Goal: Task Accomplishment & Management: Manage account settings

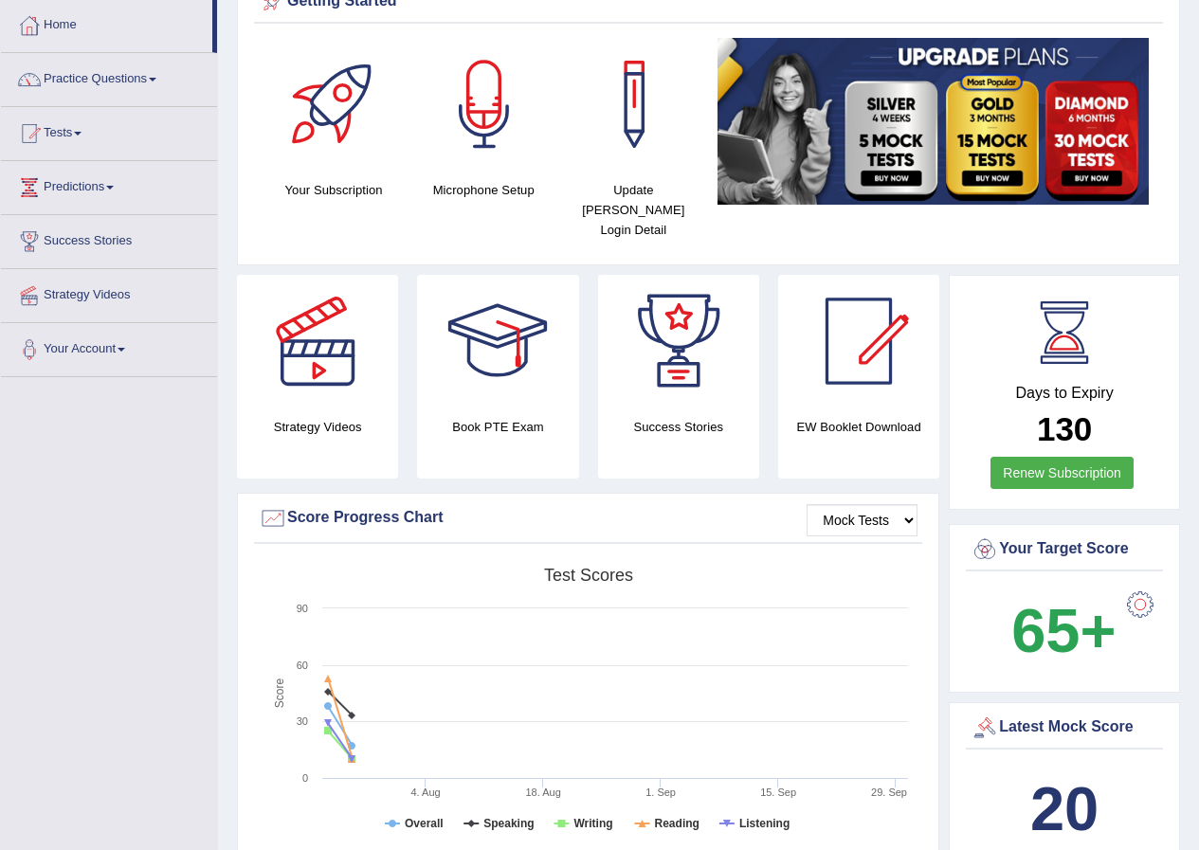
scroll to position [284, 0]
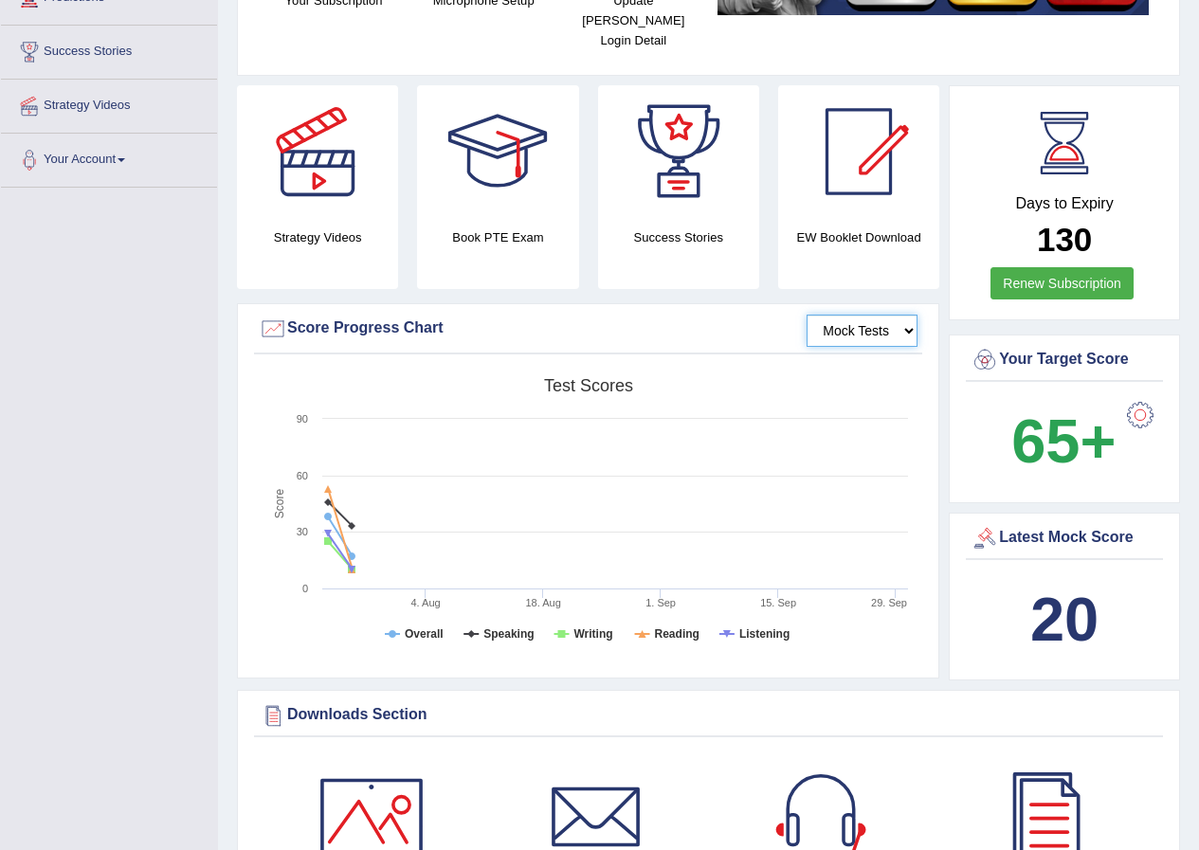
click at [896, 315] on select "Mock Tests" at bounding box center [861, 331] width 111 height 32
click at [806, 315] on select "Mock Tests" at bounding box center [861, 331] width 111 height 32
click at [604, 376] on tspan "Test scores" at bounding box center [588, 385] width 89 height 19
click at [904, 315] on select "Mock Tests" at bounding box center [861, 331] width 111 height 32
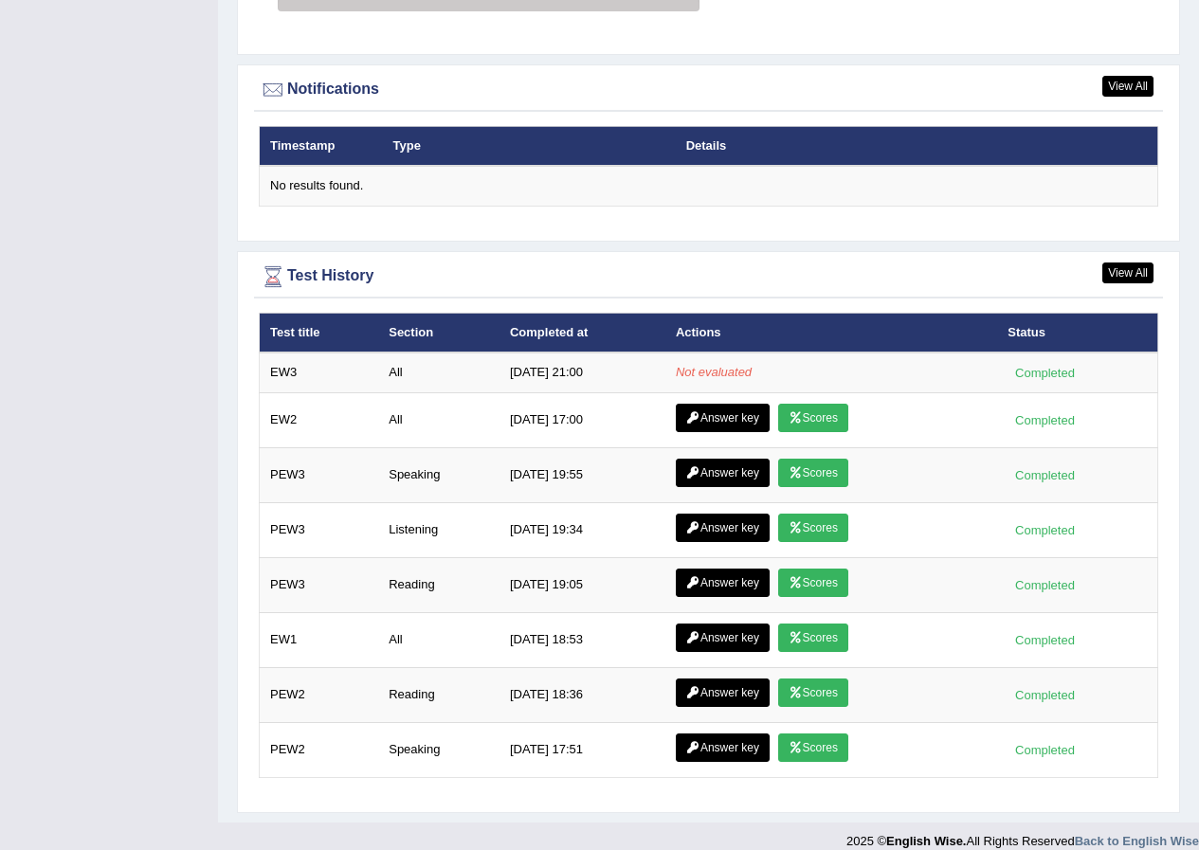
scroll to position [2074, 0]
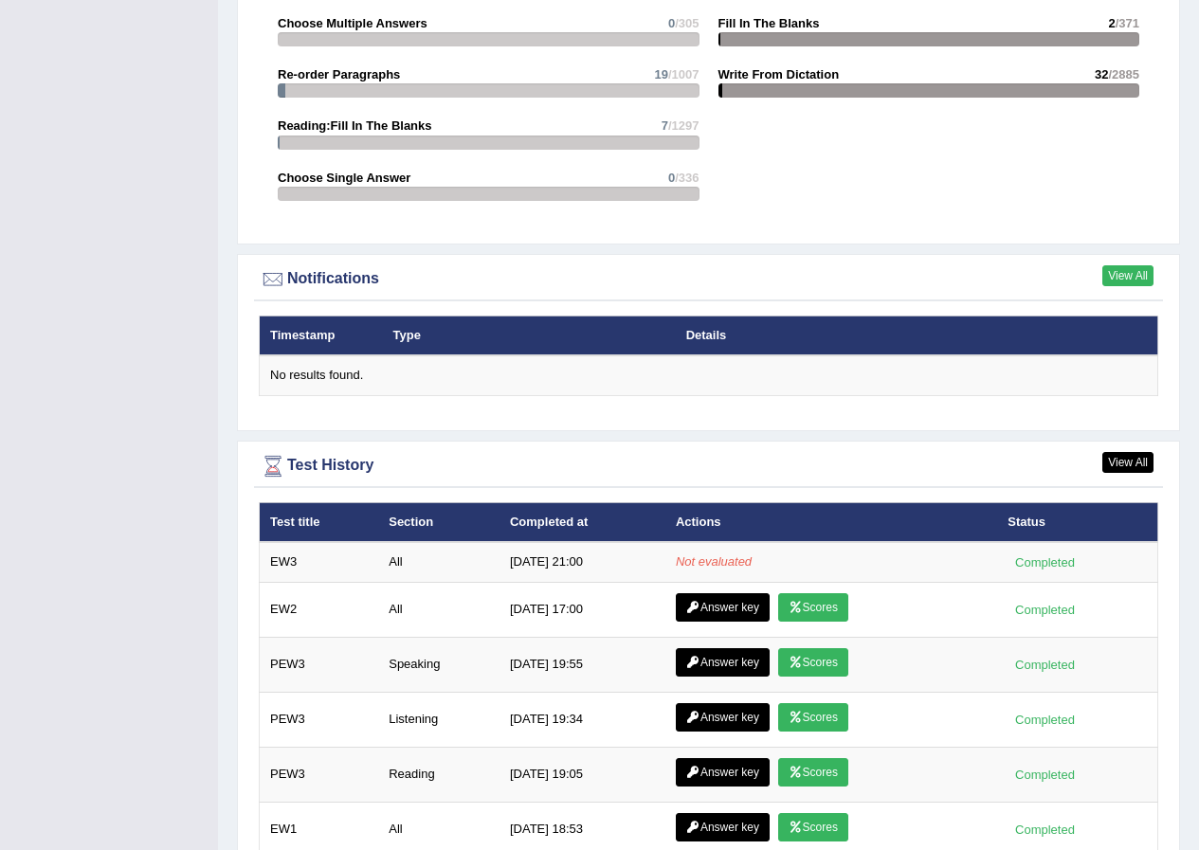
click at [1127, 265] on link "View All" at bounding box center [1127, 275] width 51 height 21
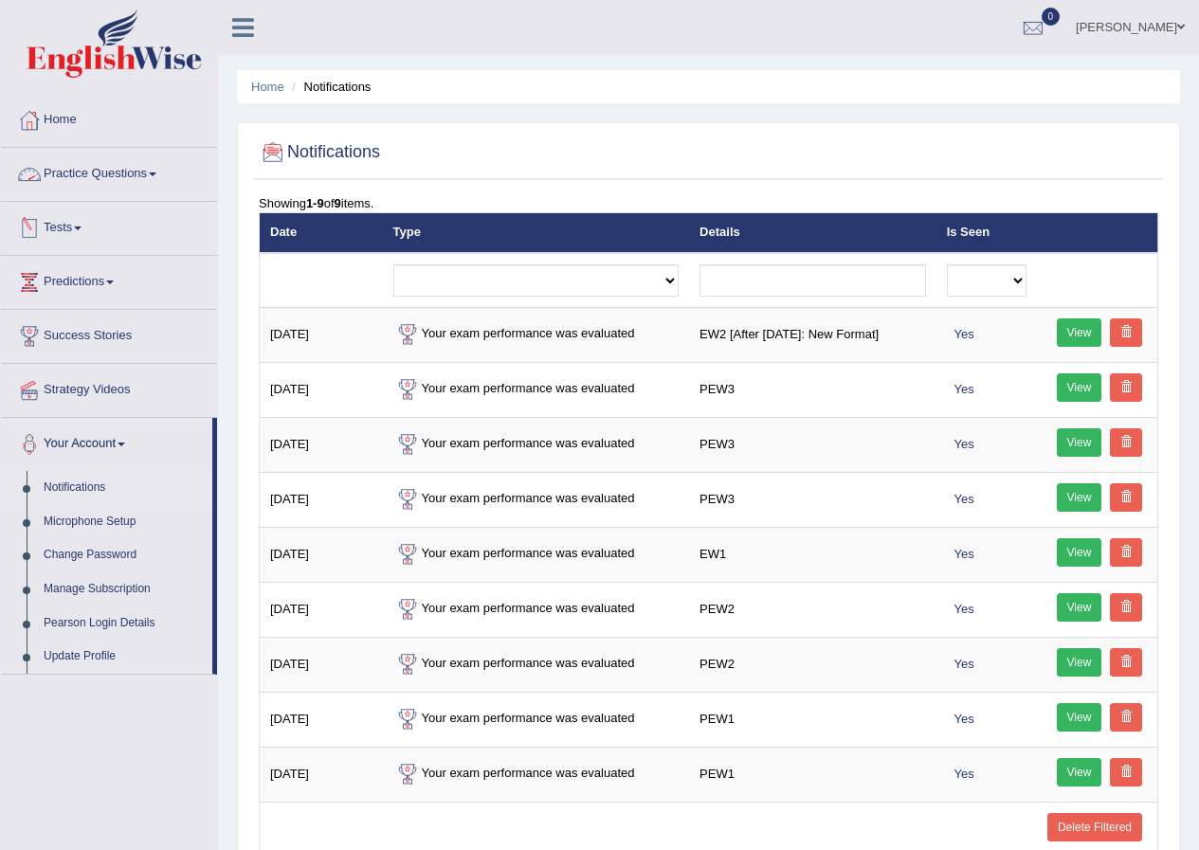
click at [158, 176] on link "Practice Questions" at bounding box center [109, 171] width 216 height 47
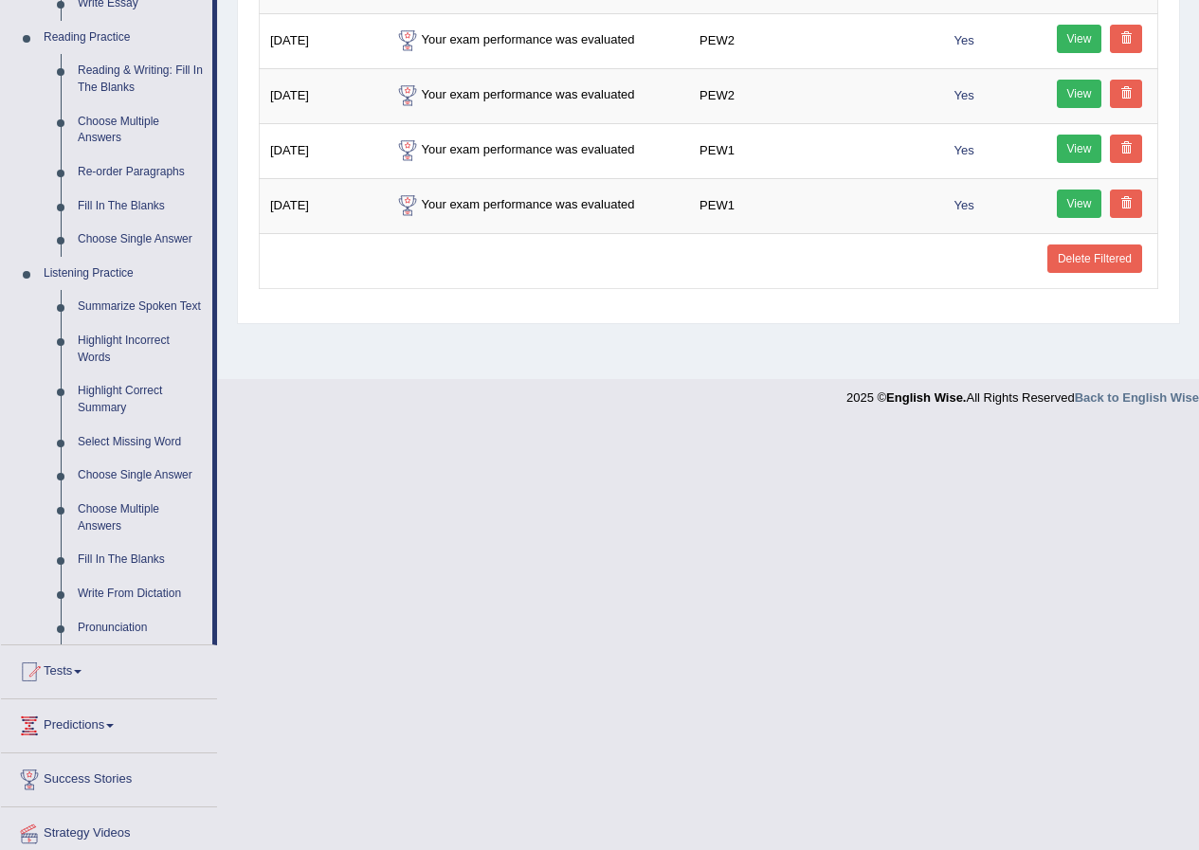
scroll to position [635, 0]
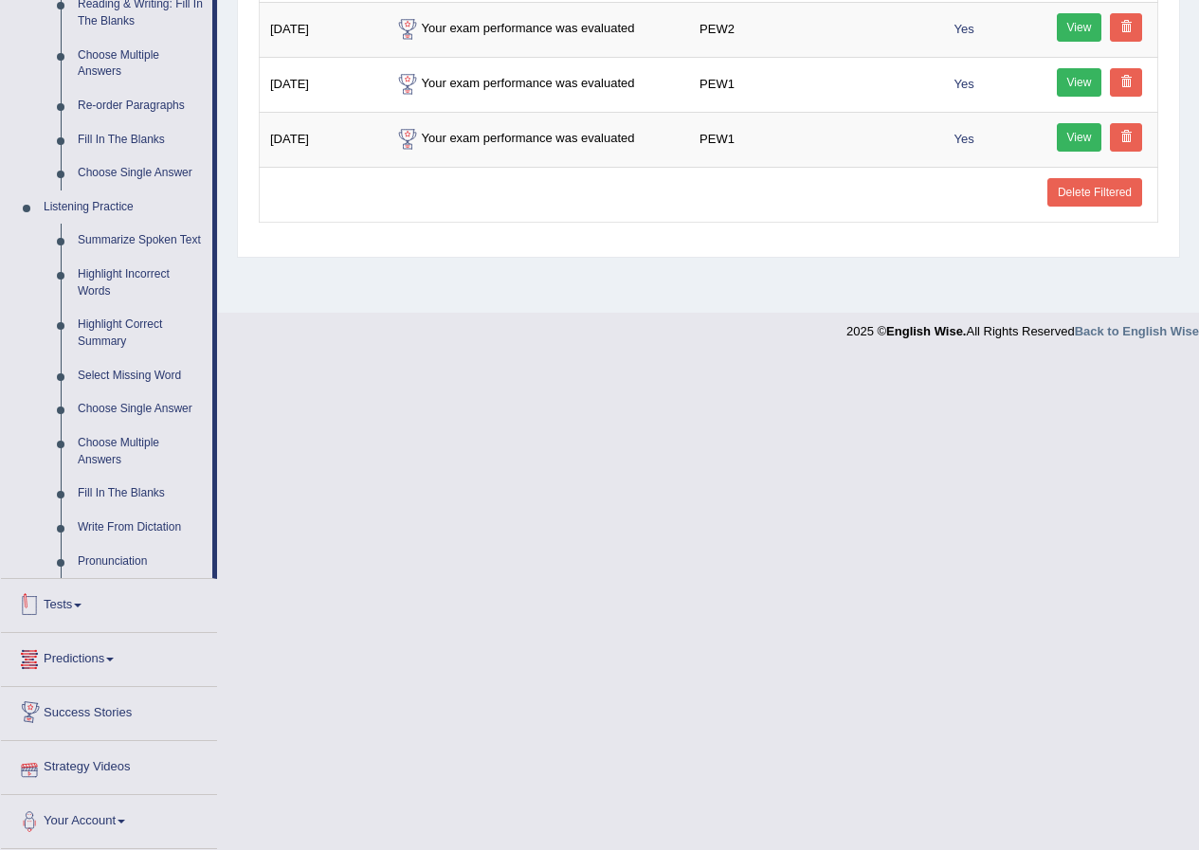
click at [81, 605] on span at bounding box center [78, 606] width 8 height 4
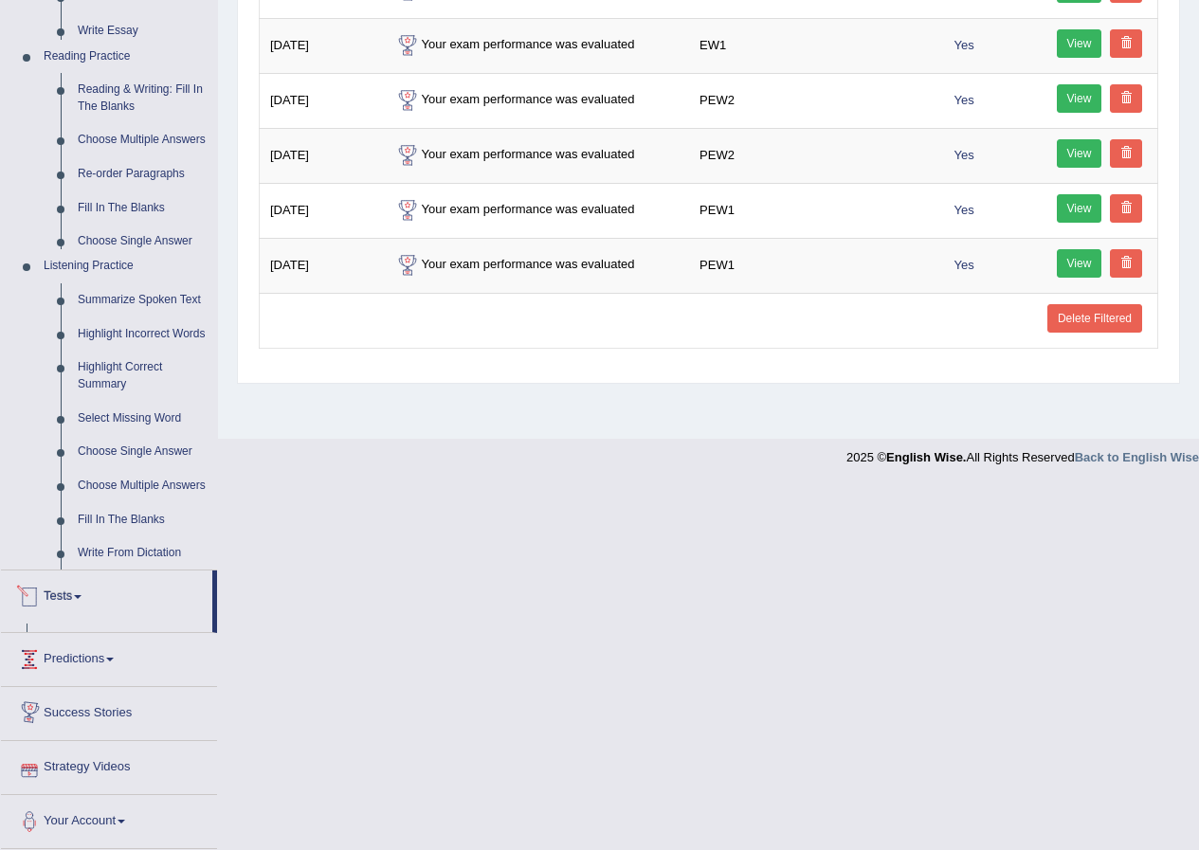
scroll to position [145, 0]
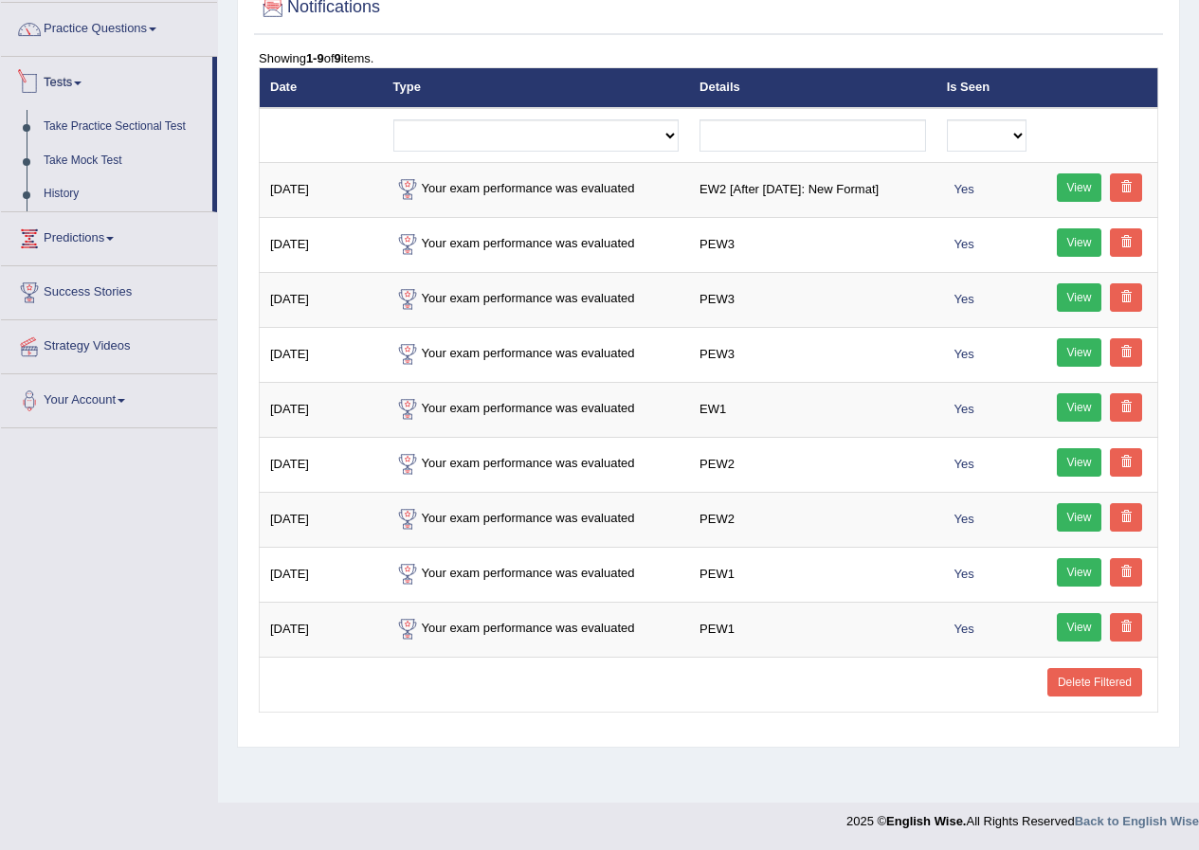
click at [78, 82] on link "Tests" at bounding box center [106, 80] width 211 height 47
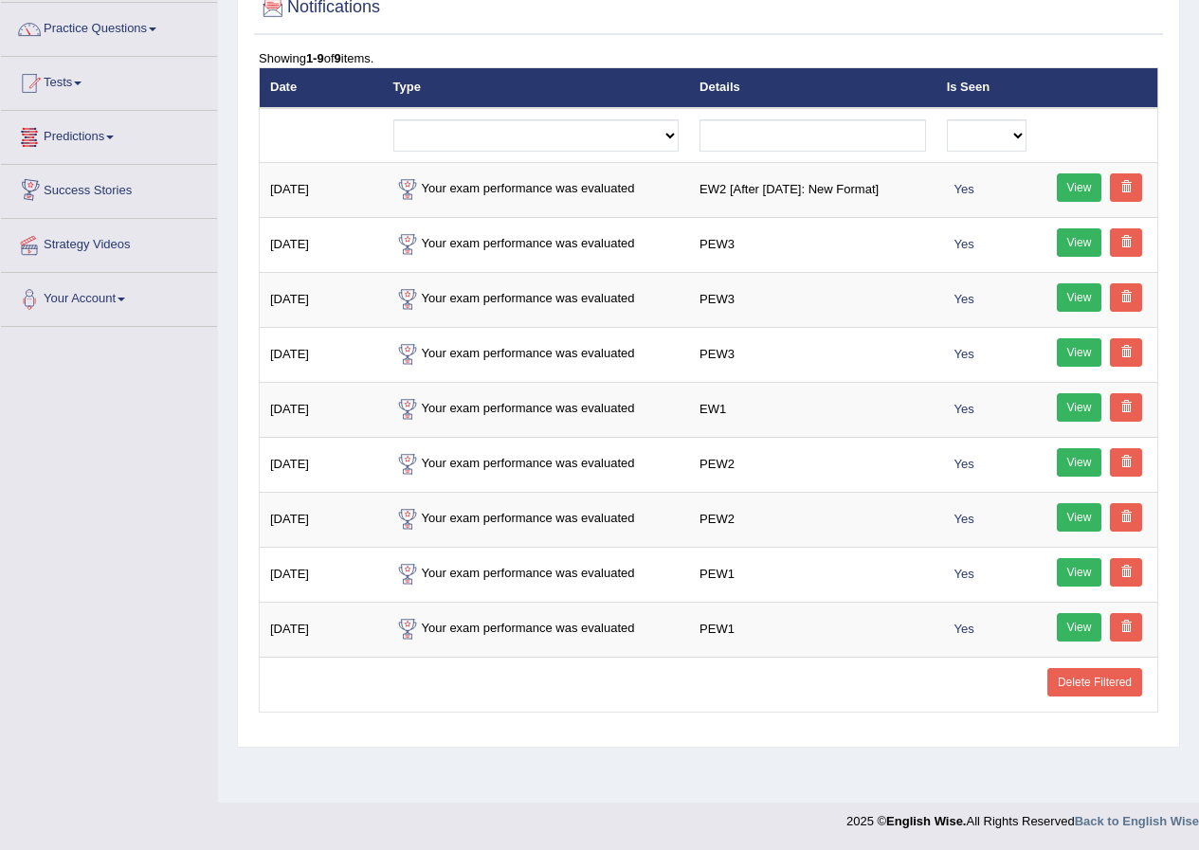
click at [76, 84] on link "Tests" at bounding box center [109, 80] width 216 height 47
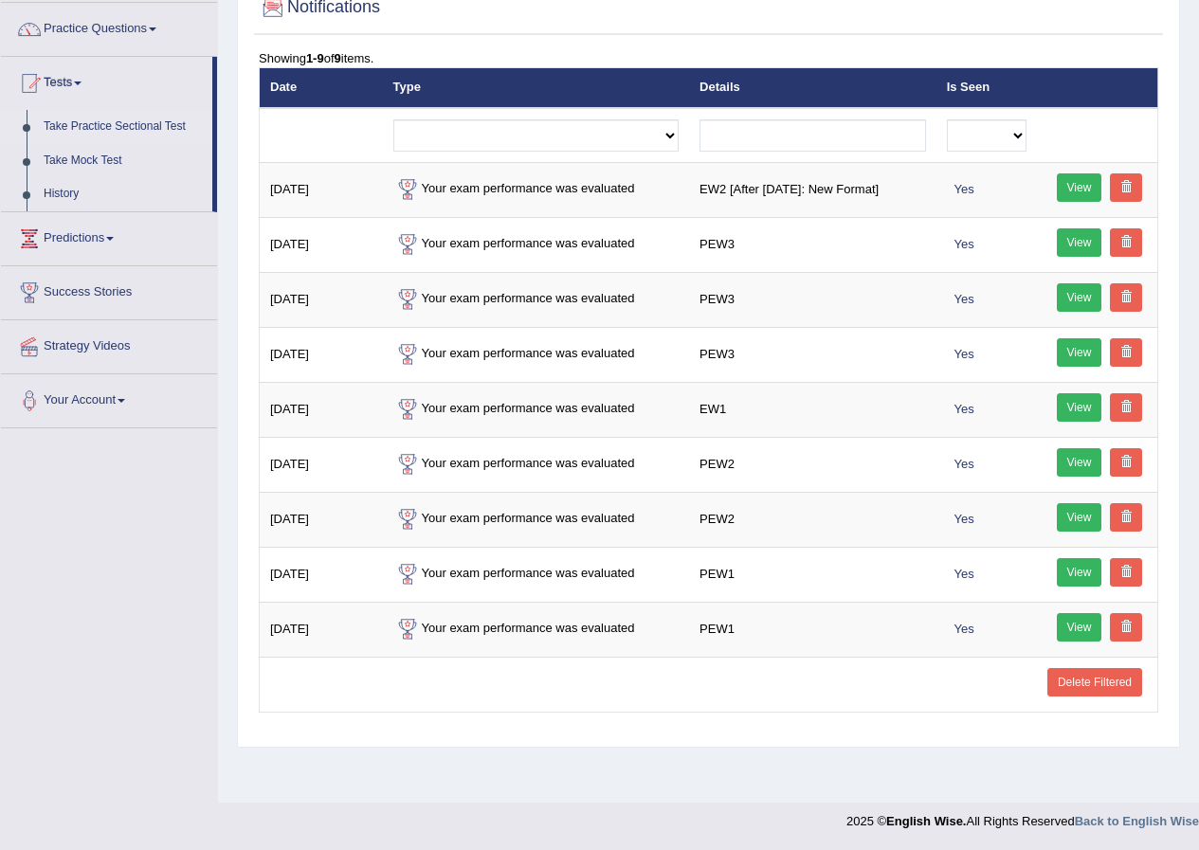
click at [117, 127] on link "Take Practice Sectional Test" at bounding box center [123, 127] width 177 height 34
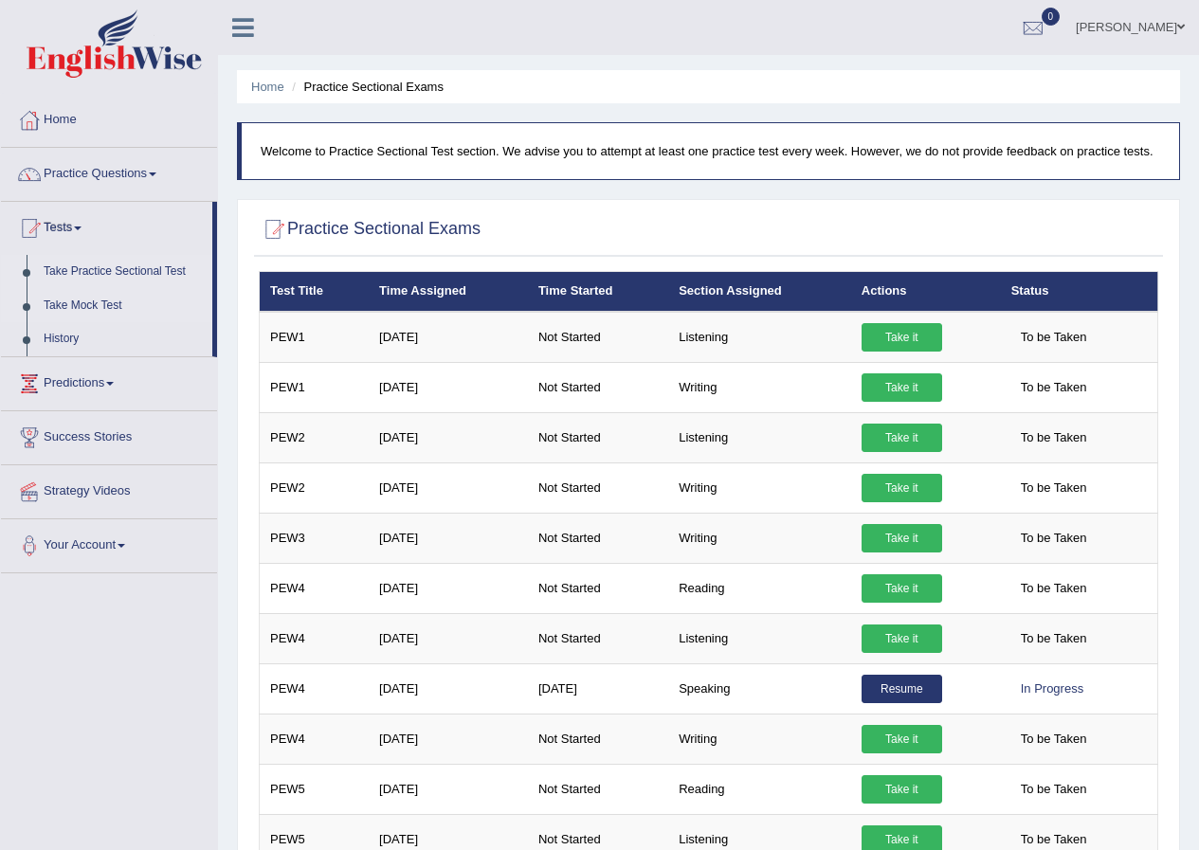
click at [91, 303] on link "Take Mock Test" at bounding box center [123, 306] width 177 height 34
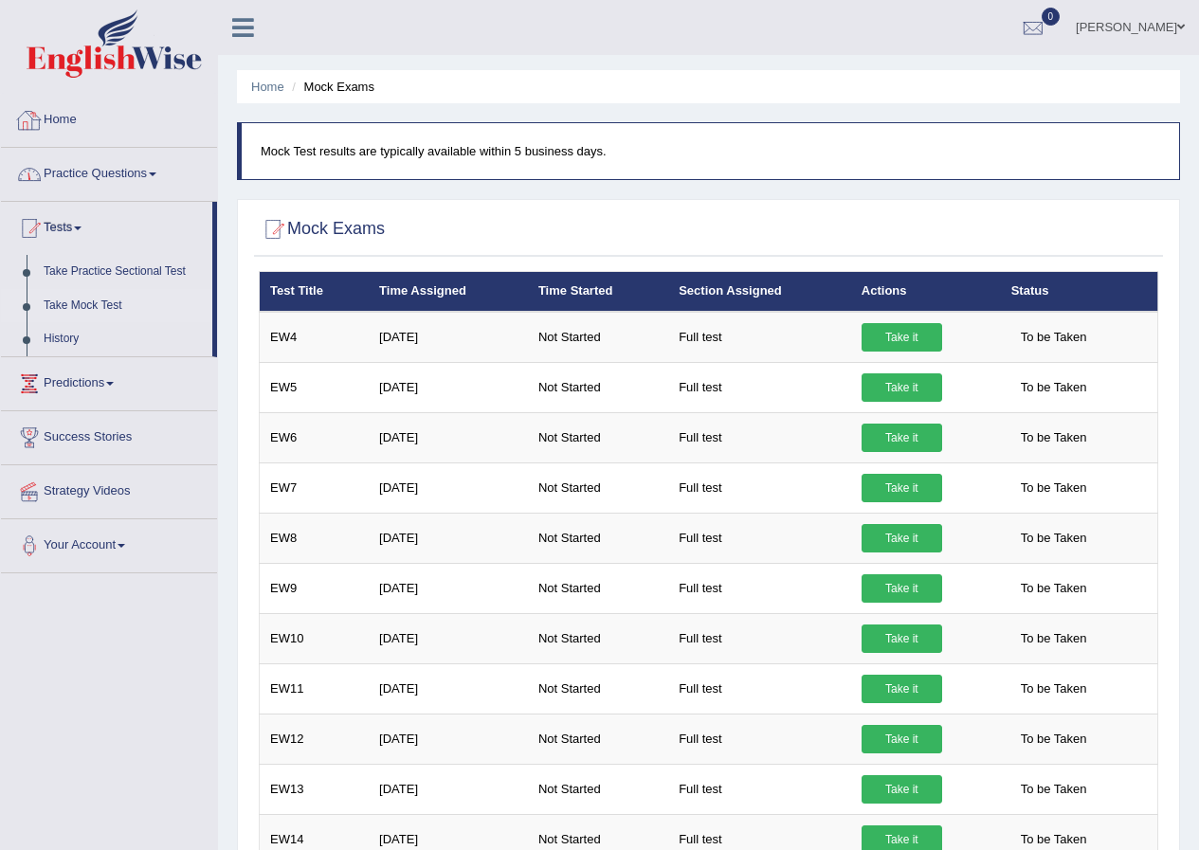
click at [29, 113] on div at bounding box center [29, 120] width 28 height 28
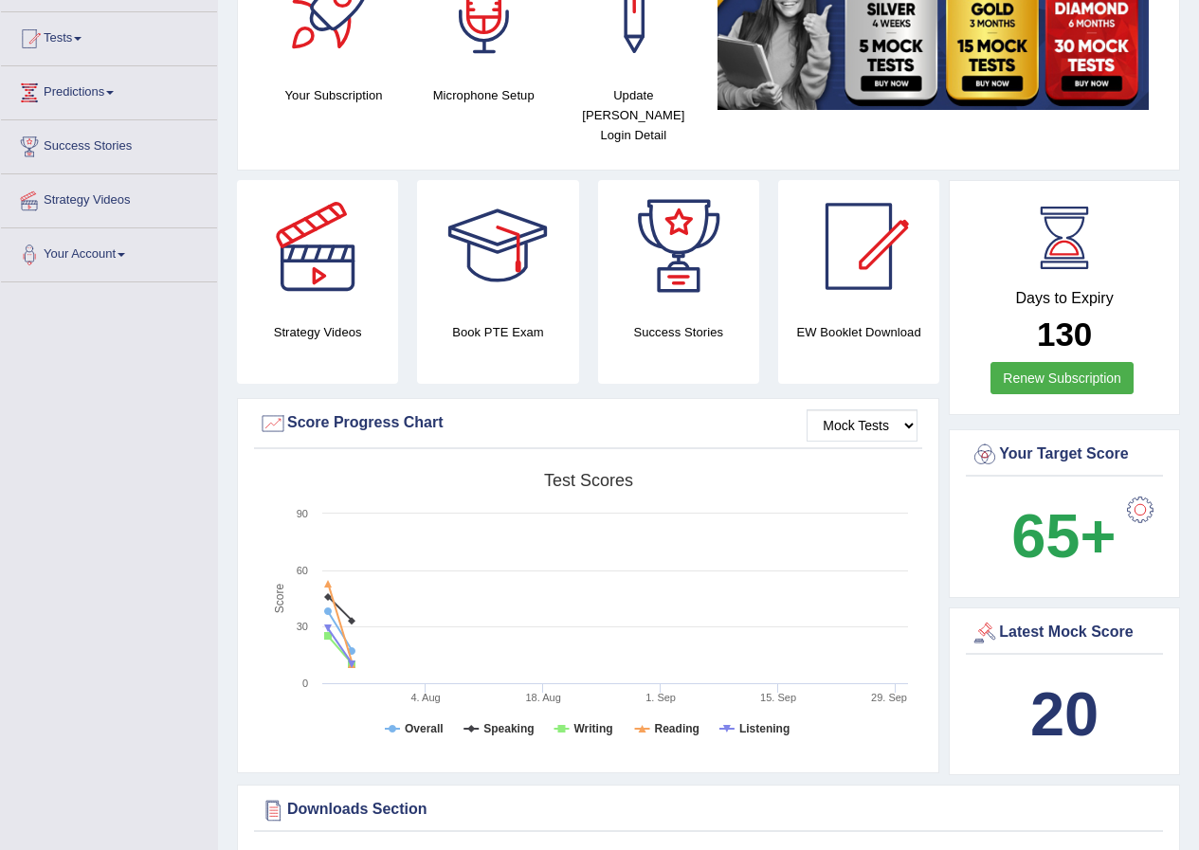
scroll to position [379, 0]
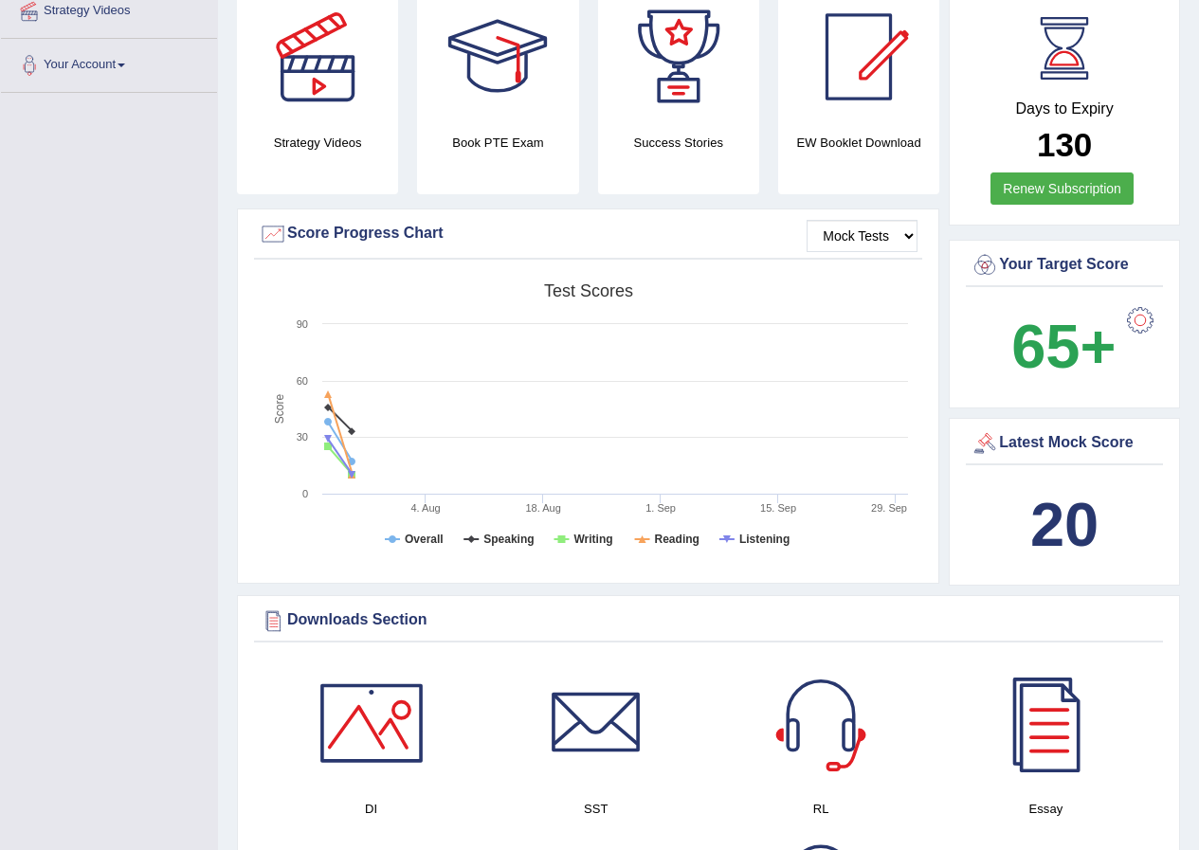
click at [1015, 429] on div "Latest Mock Score" at bounding box center [1064, 443] width 188 height 28
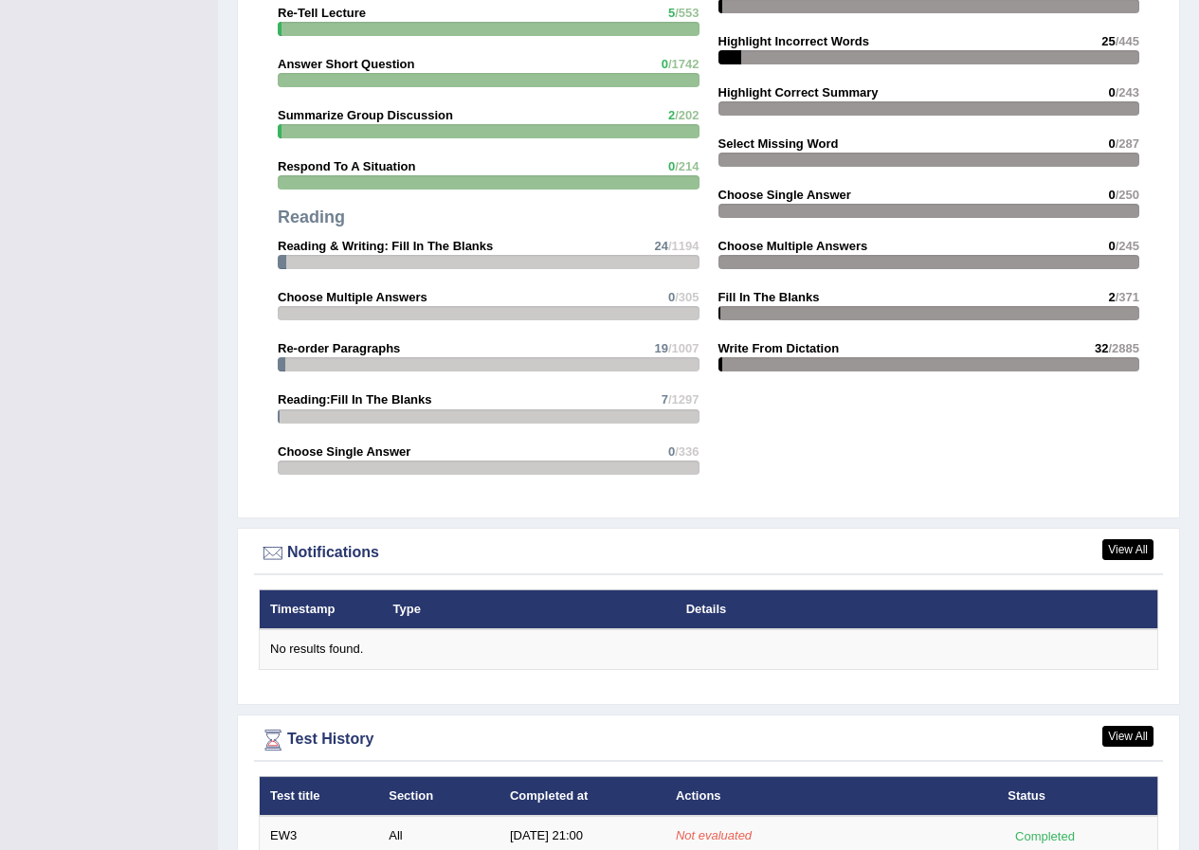
scroll to position [1895, 0]
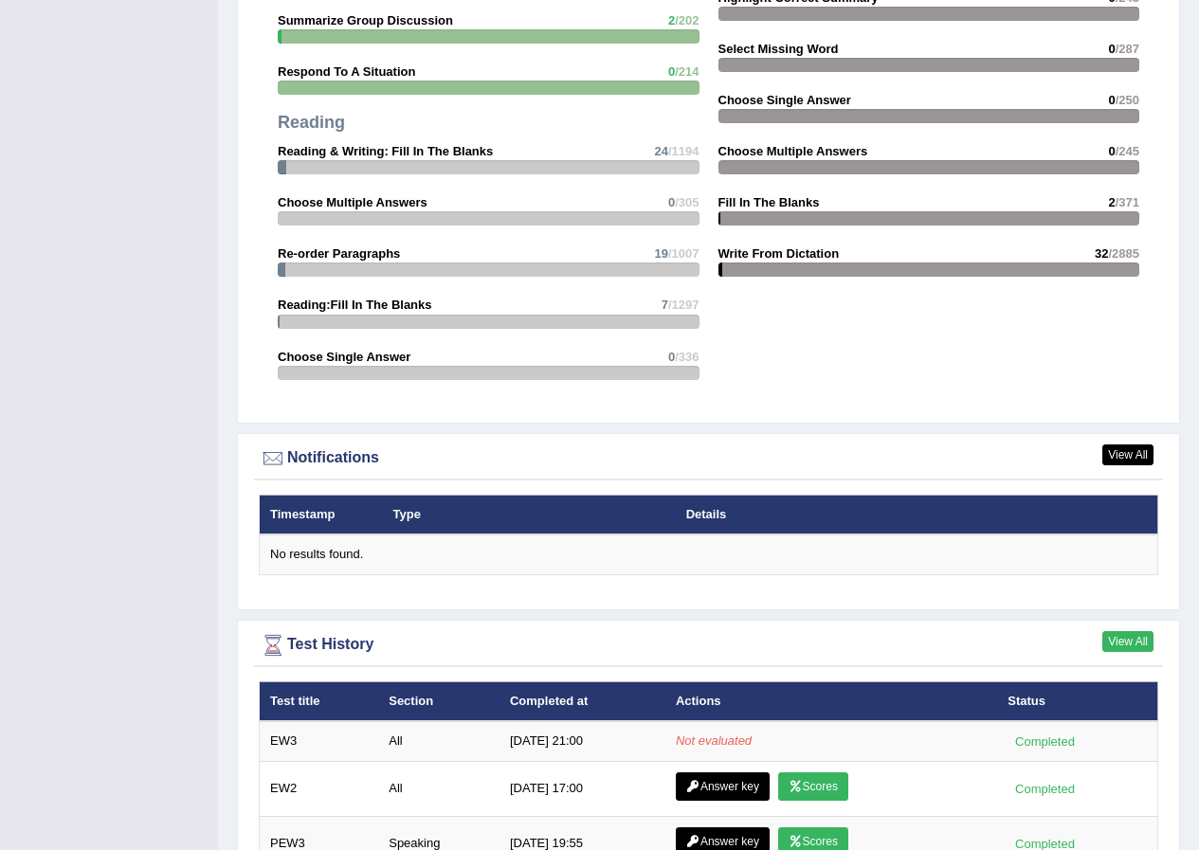
click at [1116, 631] on link "View All" at bounding box center [1127, 641] width 51 height 21
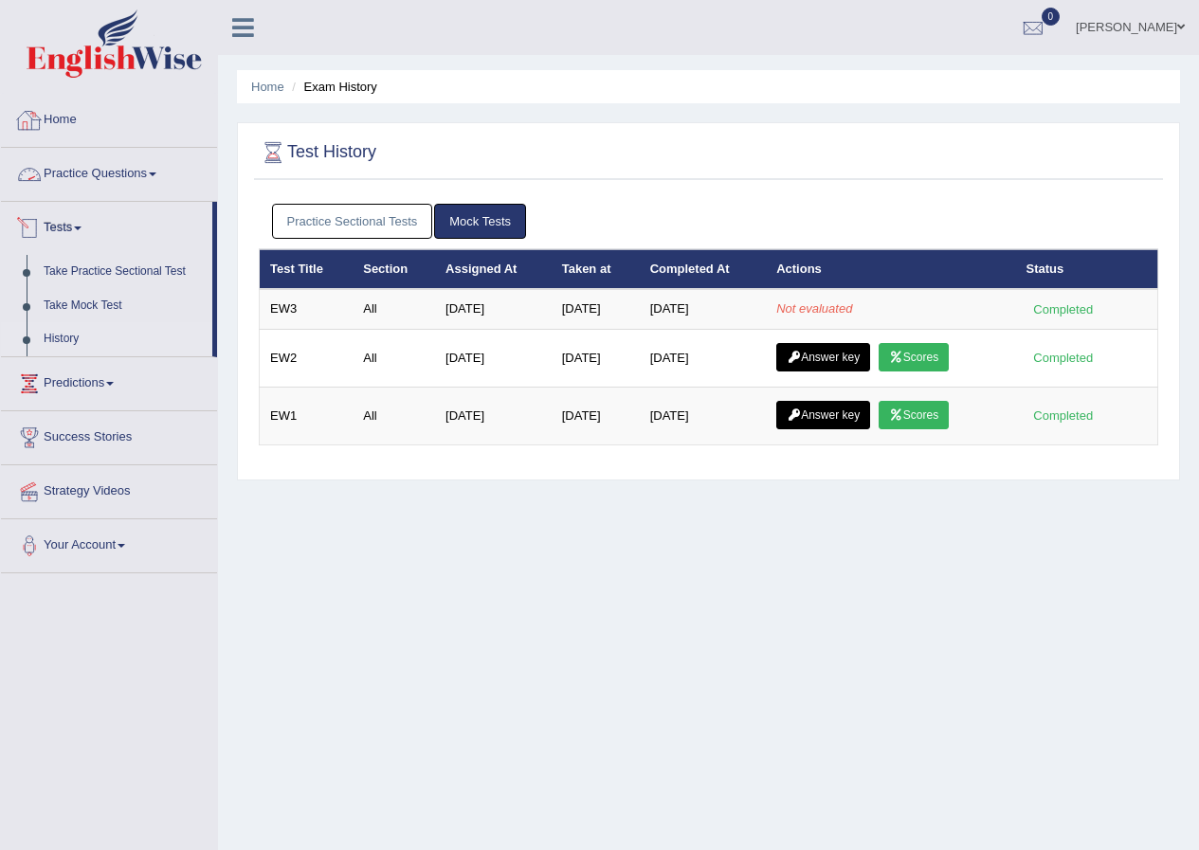
click at [72, 118] on link "Home" at bounding box center [109, 117] width 216 height 47
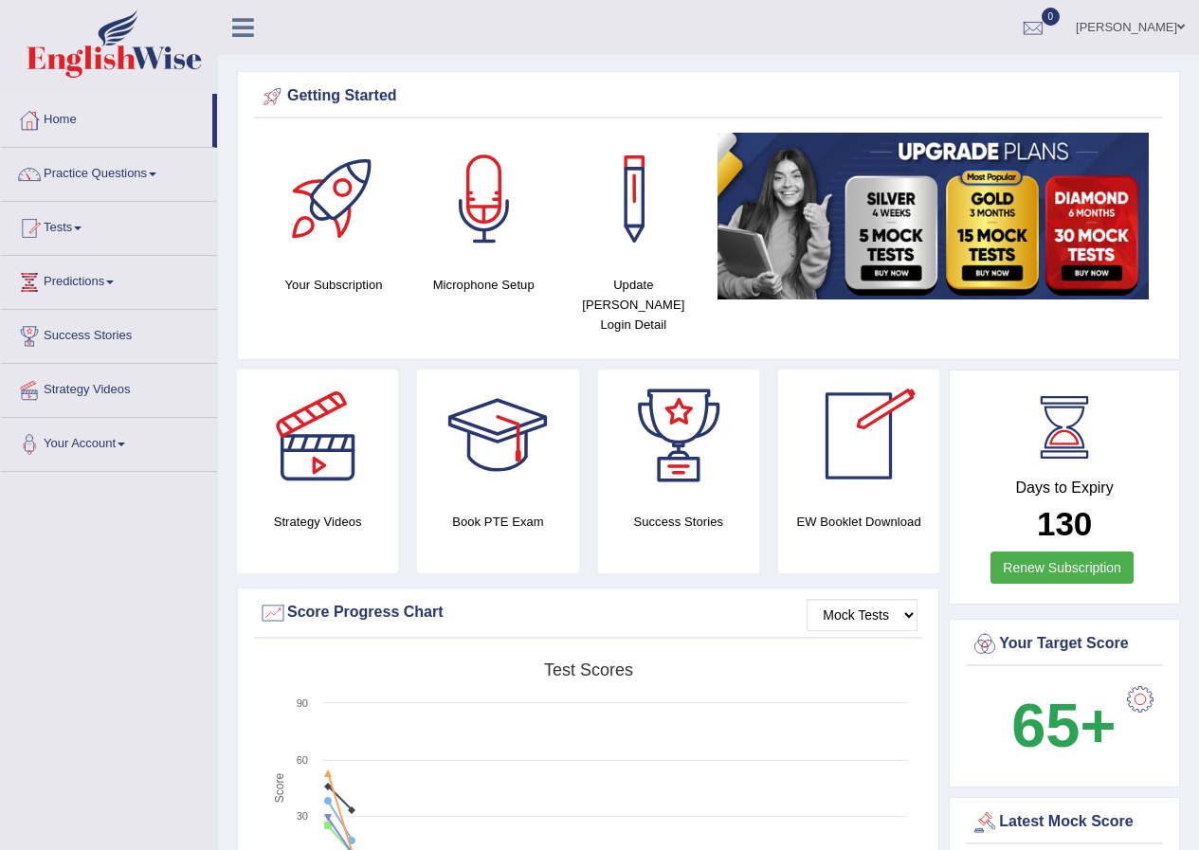
scroll to position [190, 0]
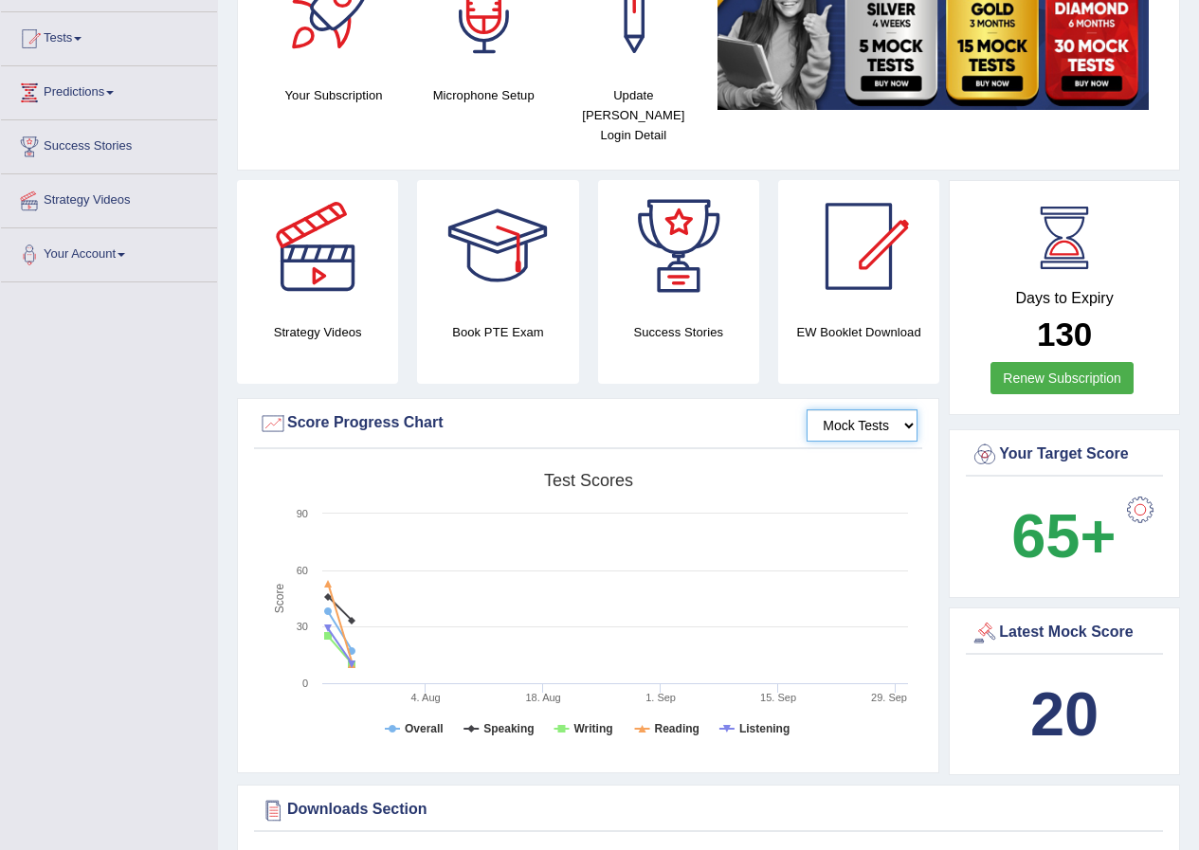
click at [903, 409] on select "Mock Tests" at bounding box center [861, 425] width 111 height 32
click at [806, 409] on select "Mock Tests" at bounding box center [861, 425] width 111 height 32
click at [297, 409] on div "Score Progress Chart" at bounding box center [588, 423] width 659 height 28
click at [264, 409] on div at bounding box center [273, 423] width 28 height 28
click at [267, 409] on div at bounding box center [273, 423] width 28 height 28
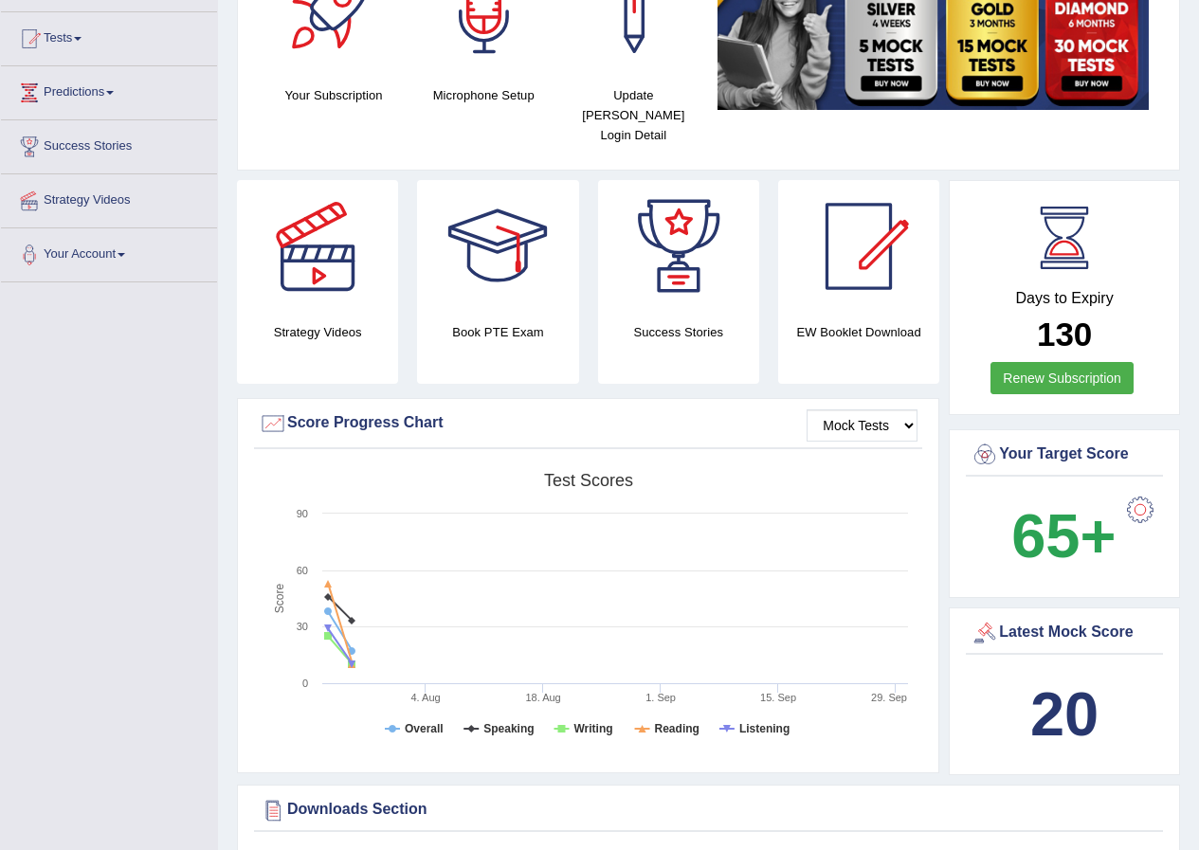
click at [267, 409] on div at bounding box center [273, 423] width 28 height 28
click at [417, 409] on div "Score Progress Chart" at bounding box center [588, 423] width 659 height 28
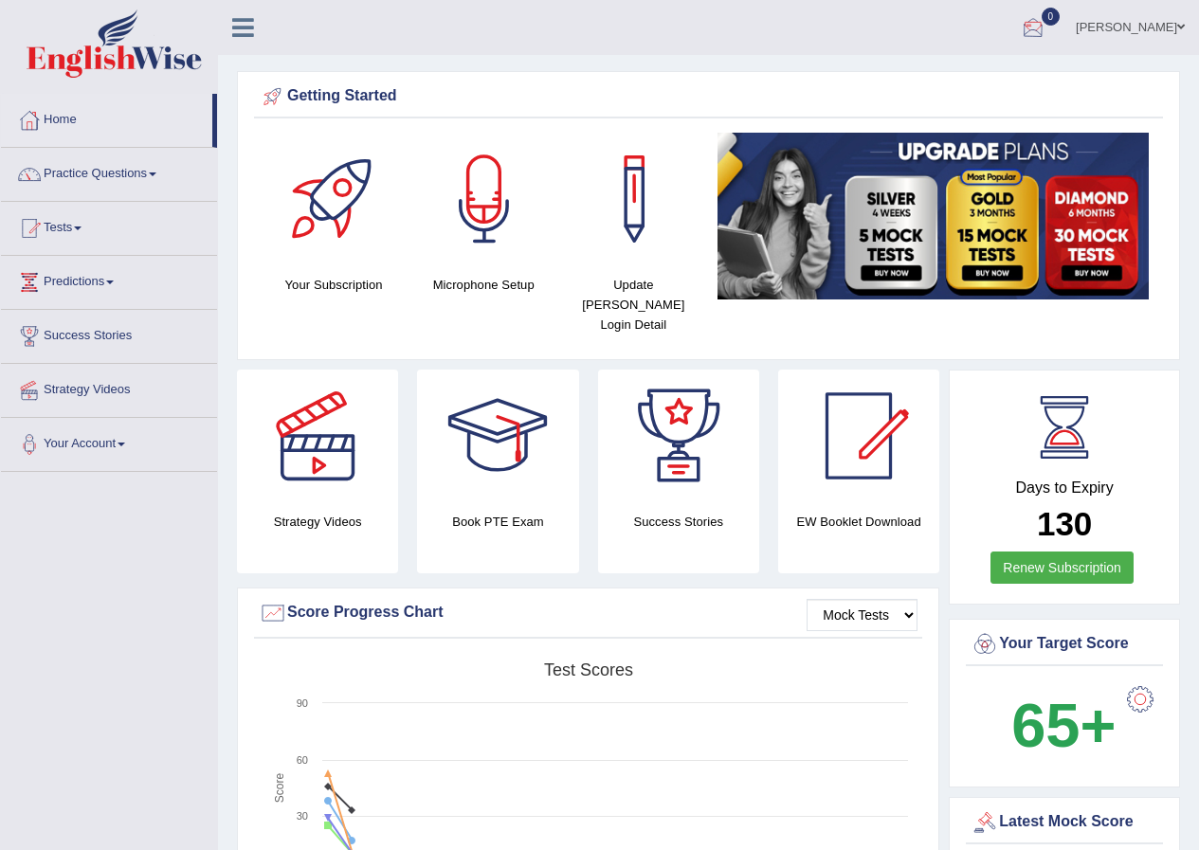
click at [1047, 21] on div at bounding box center [1033, 28] width 28 height 28
click at [1189, 27] on link "[PERSON_NAME]" at bounding box center [1129, 24] width 137 height 49
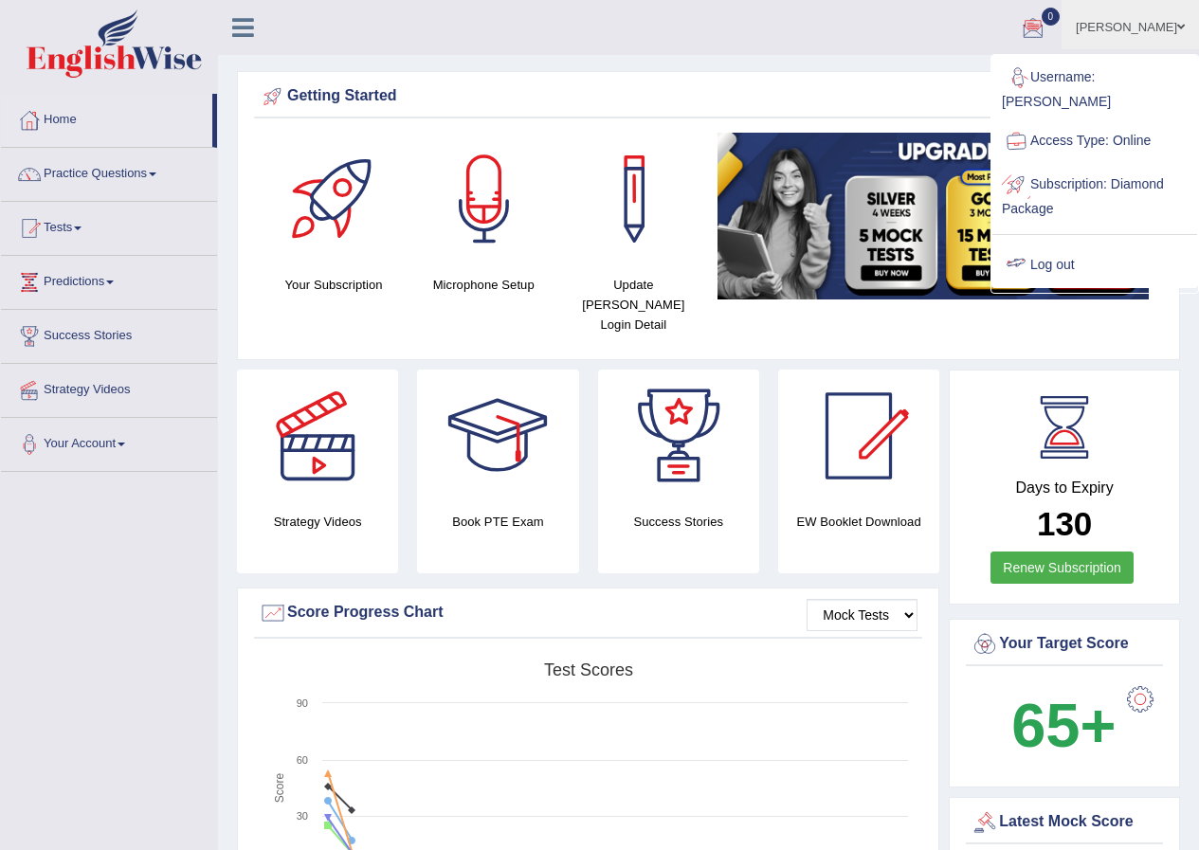
click at [1071, 251] on link "Log out" at bounding box center [1094, 266] width 205 height 44
